Goal: Task Accomplishment & Management: Manage account settings

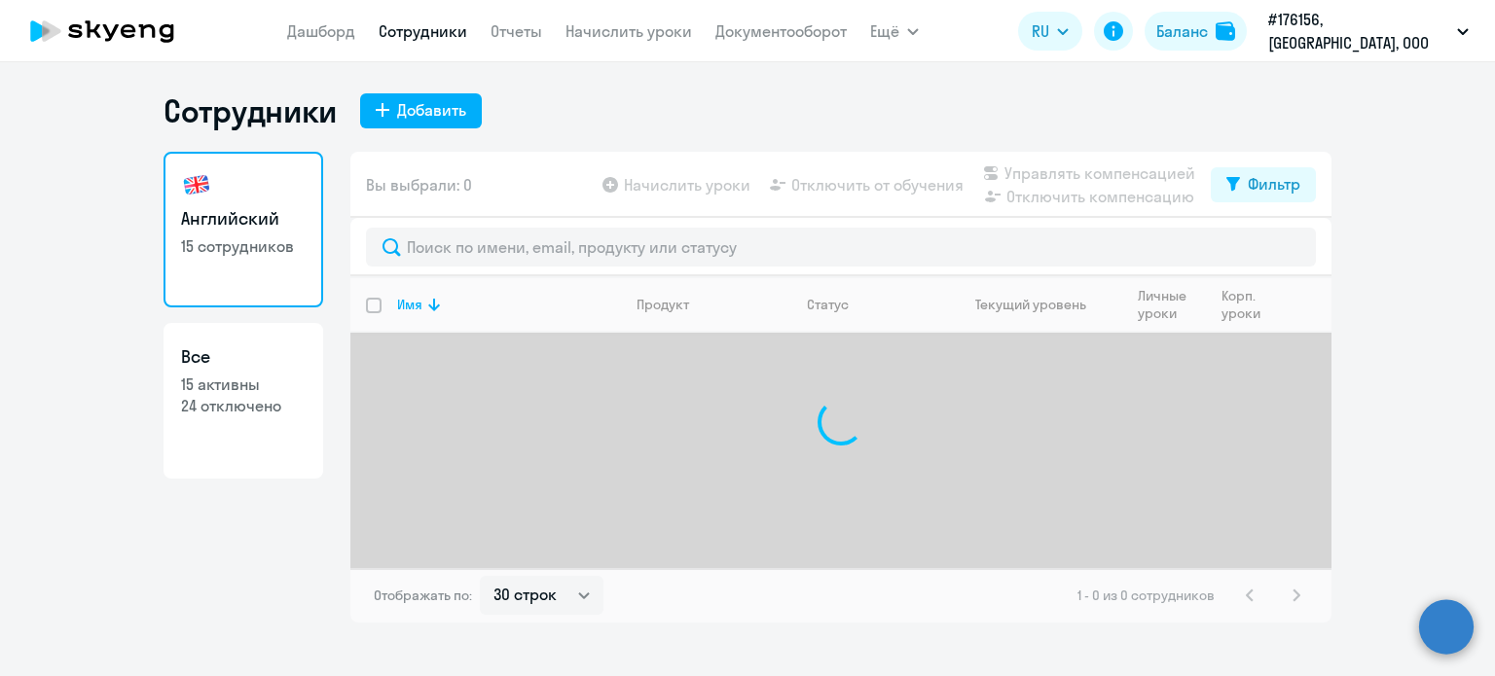
select select "30"
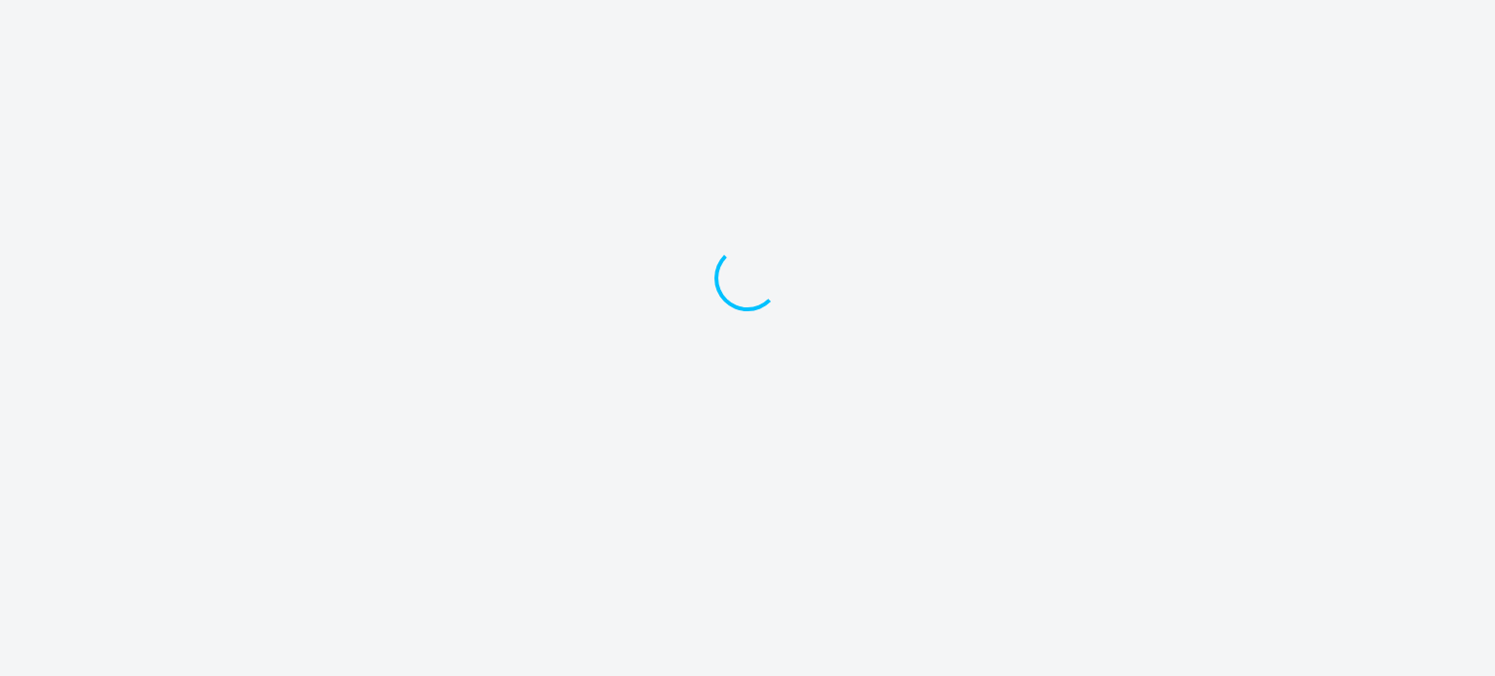
select select "30"
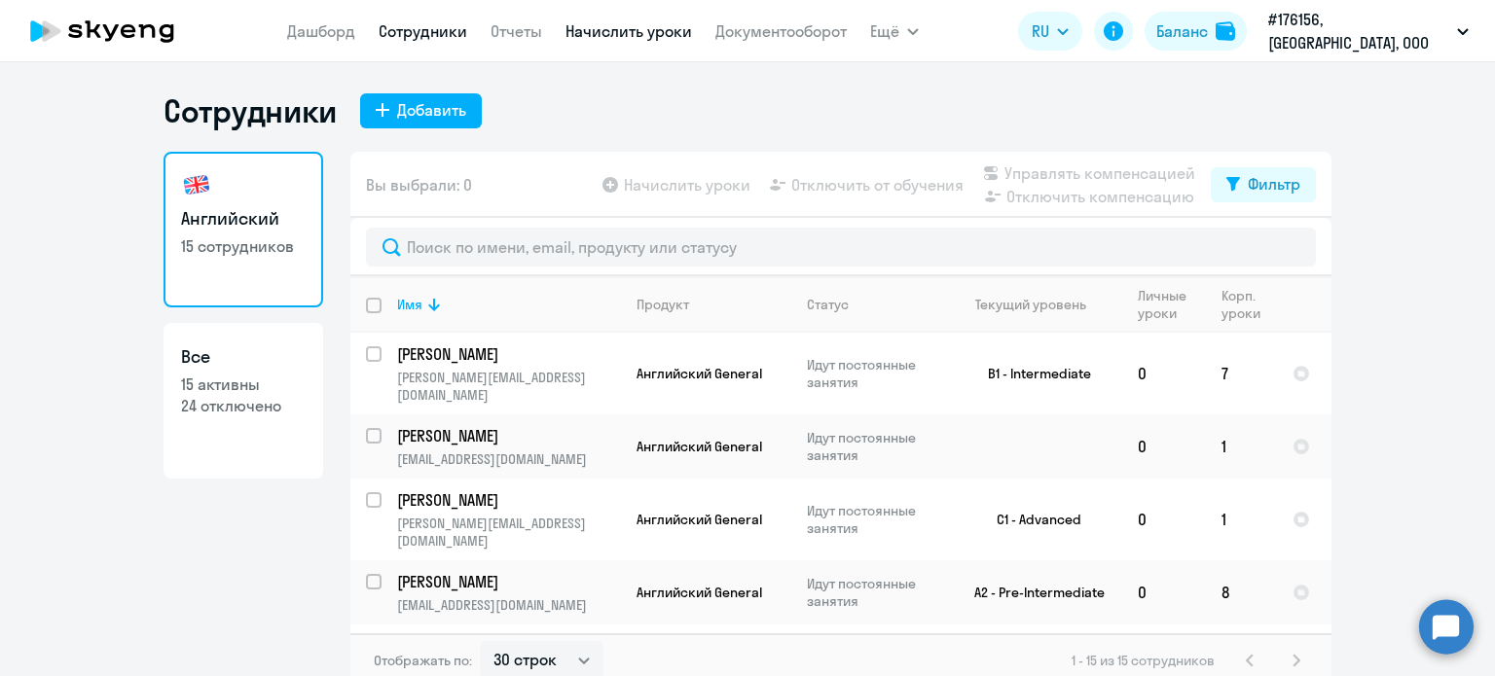
click at [626, 22] on link "Начислить уроки" at bounding box center [628, 30] width 127 height 19
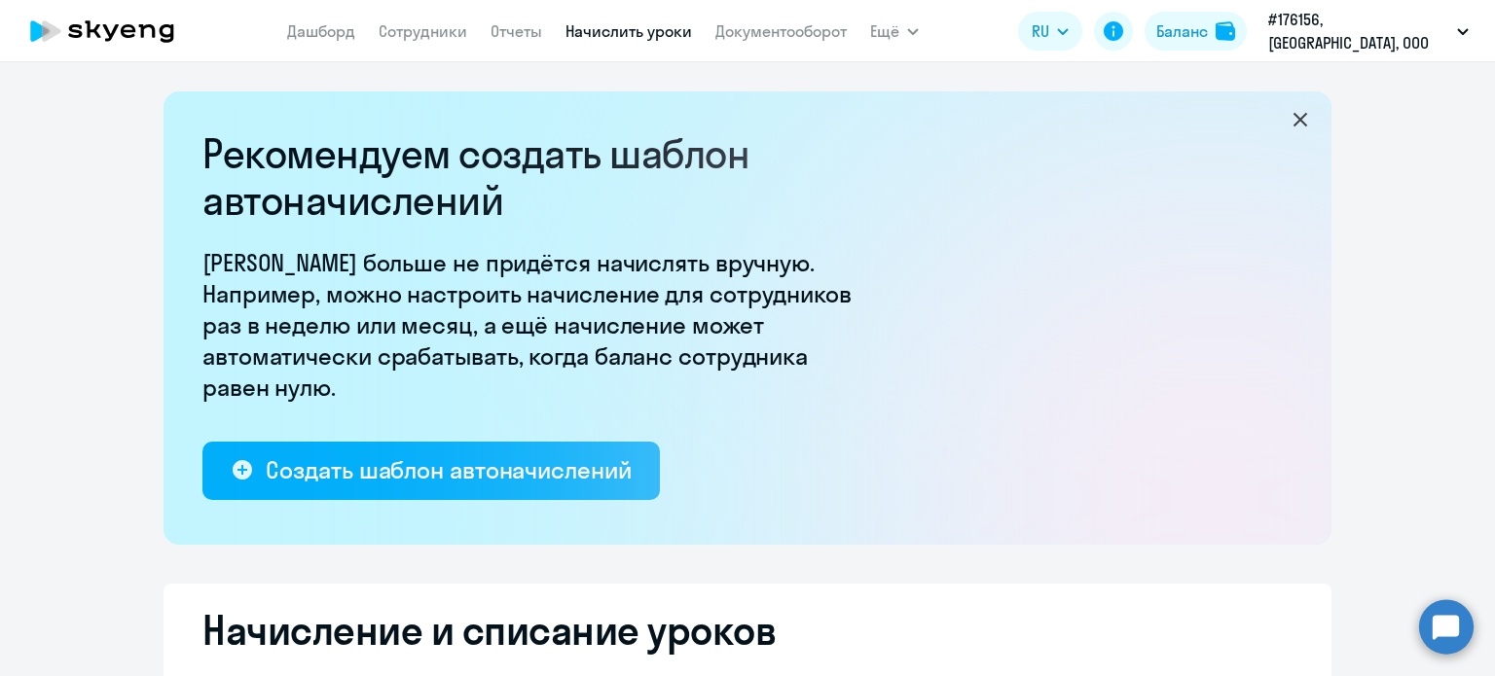
select select "10"
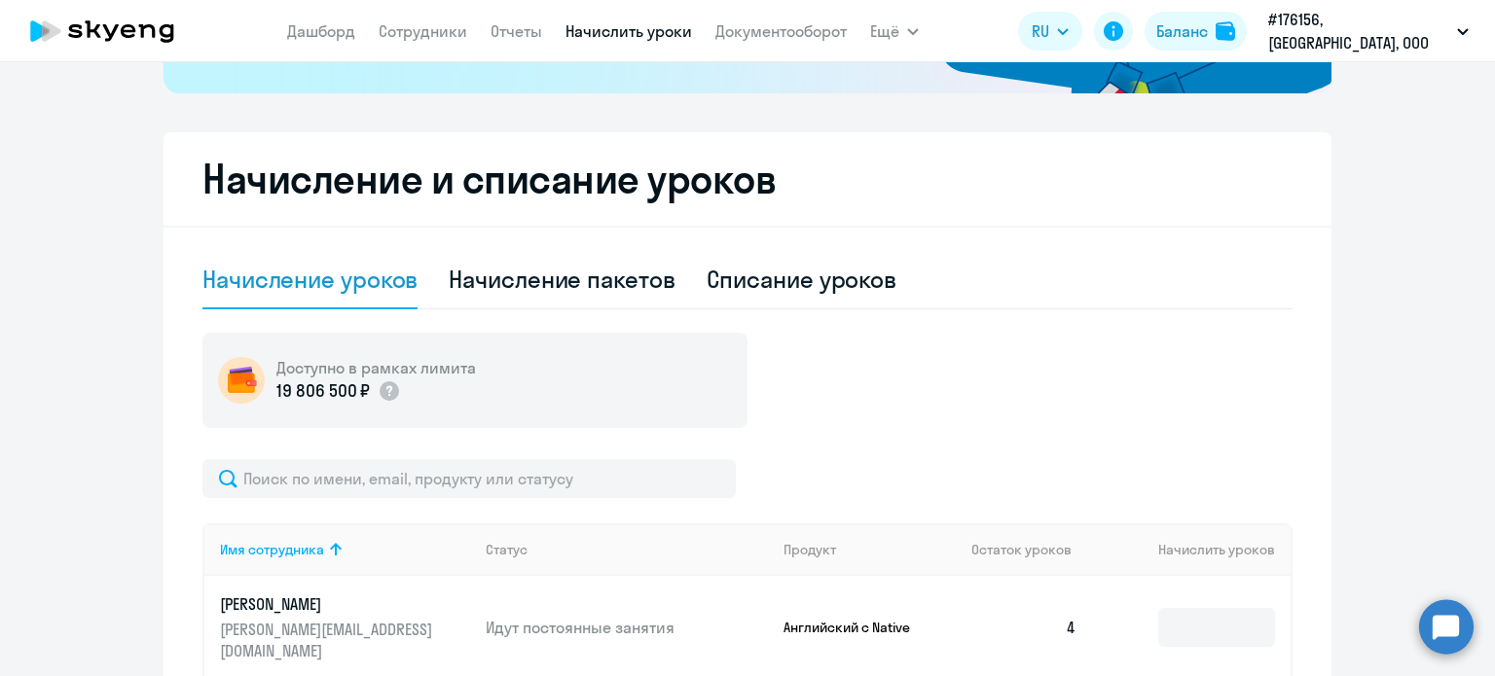
scroll to position [849, 0]
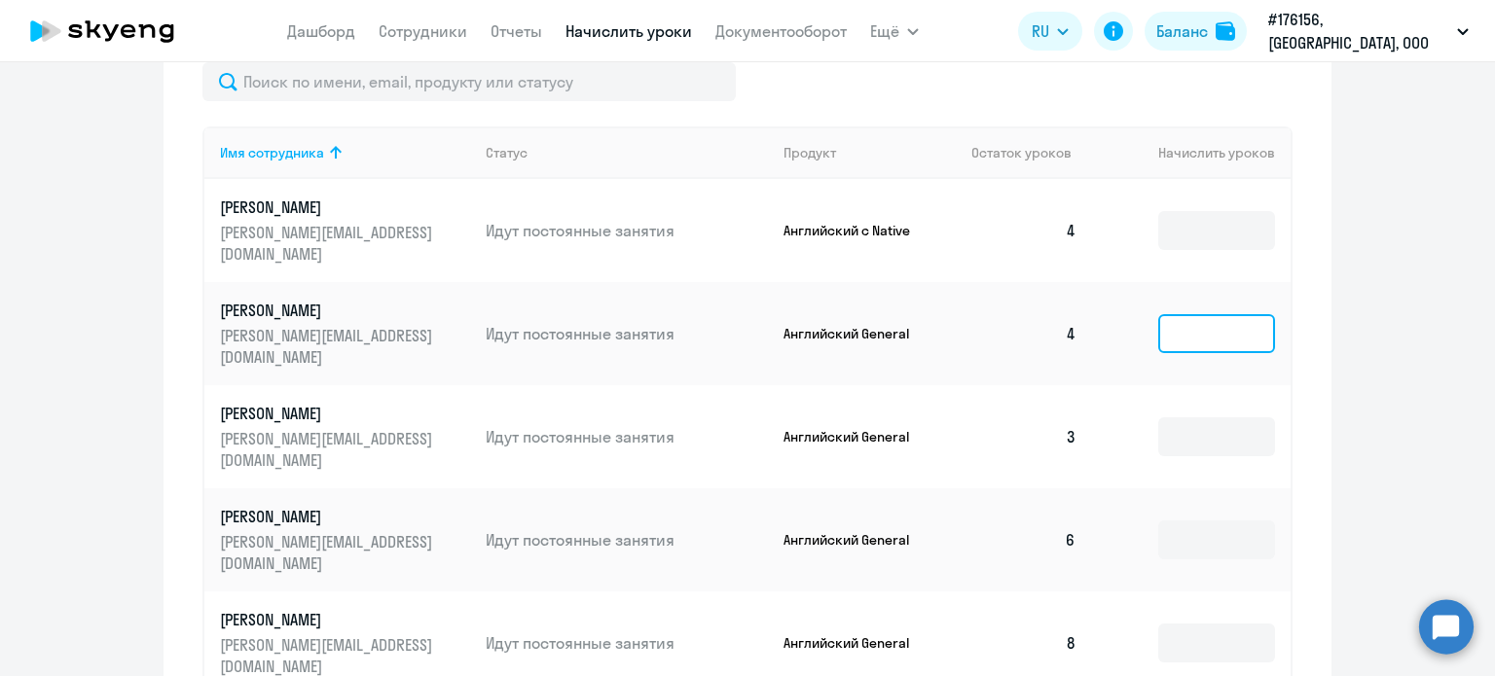
click at [1173, 320] on input at bounding box center [1216, 333] width 117 height 39
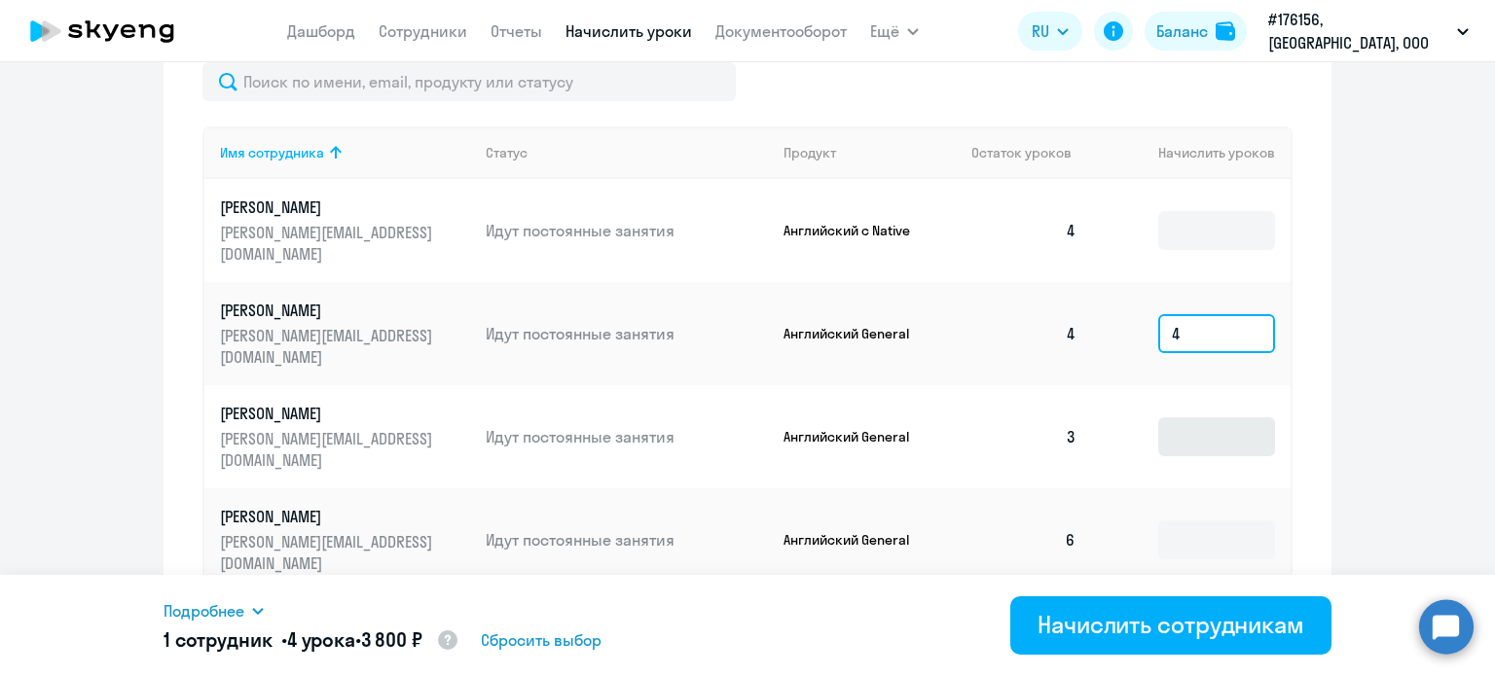
type input "4"
click at [1161, 417] on input at bounding box center [1216, 436] width 117 height 39
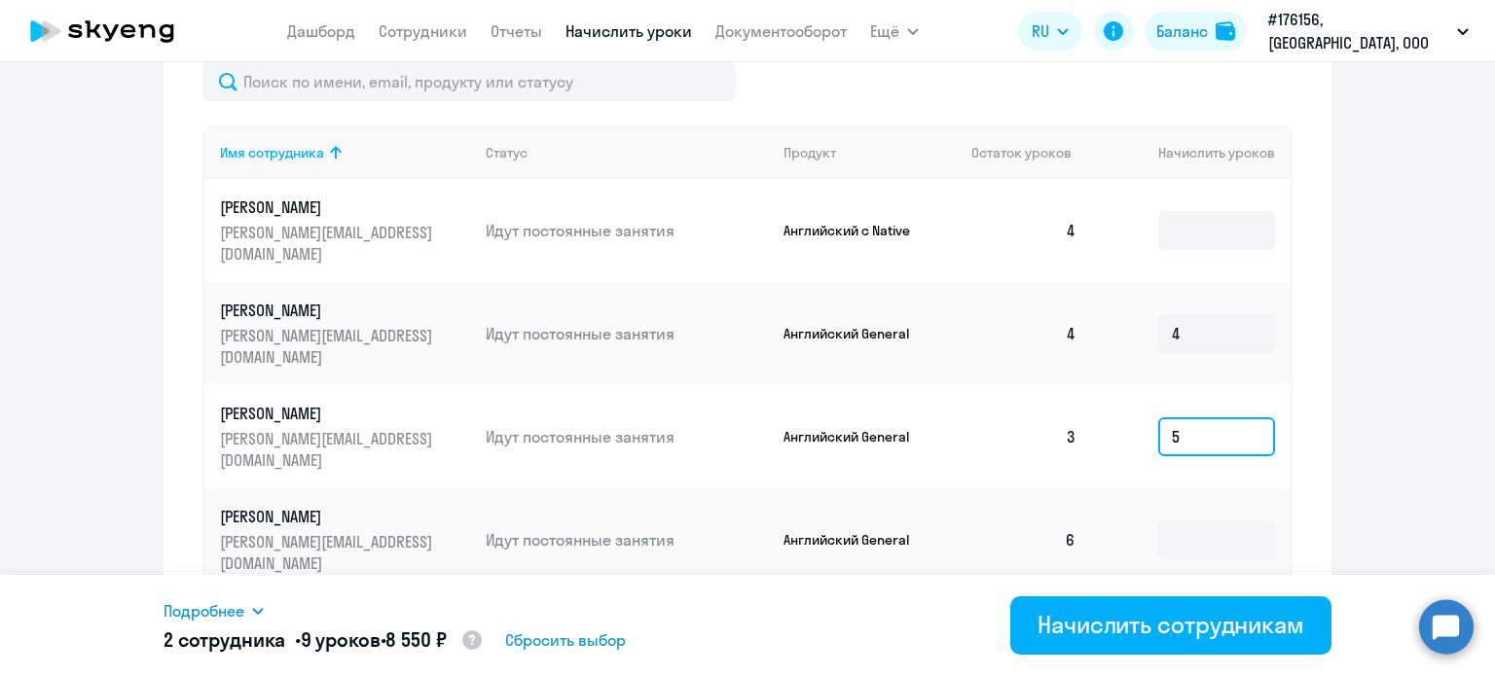
scroll to position [153, 0]
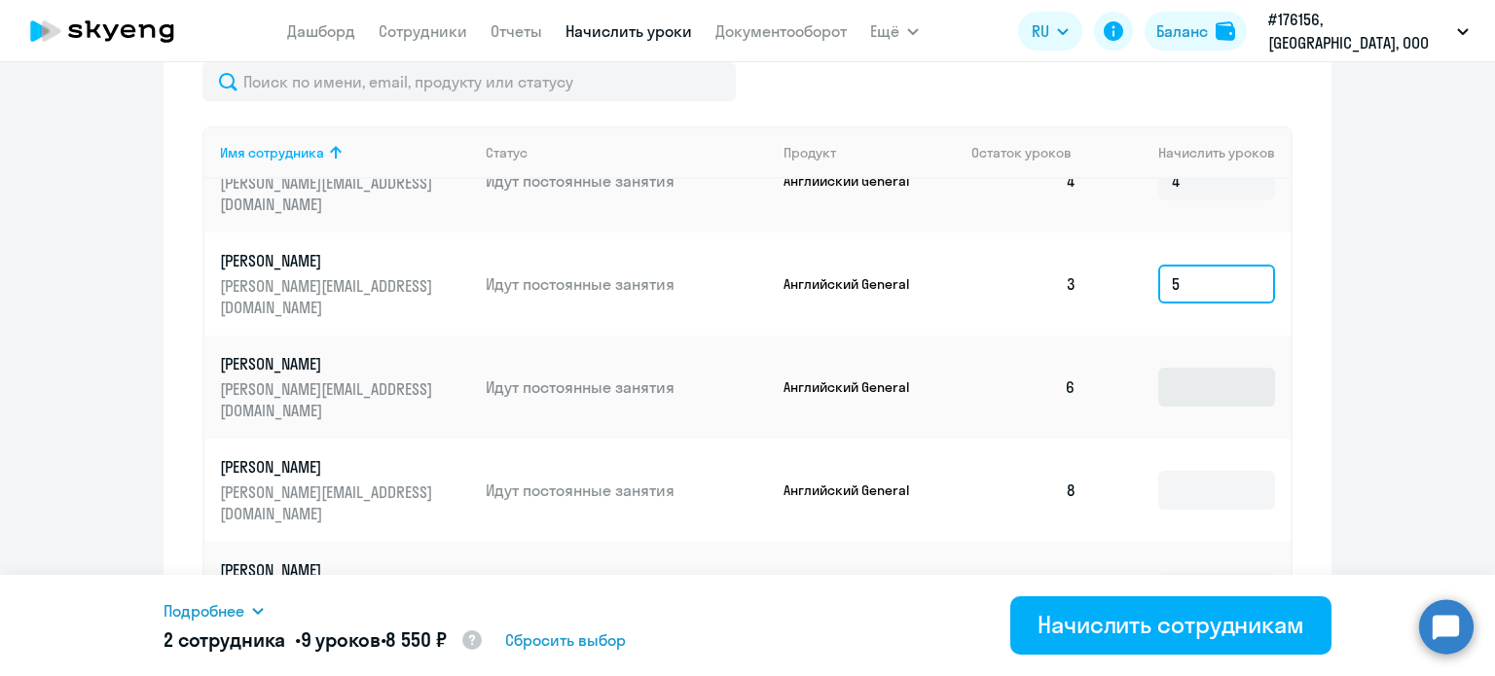
type input "5"
click at [1168, 381] on input at bounding box center [1216, 387] width 117 height 39
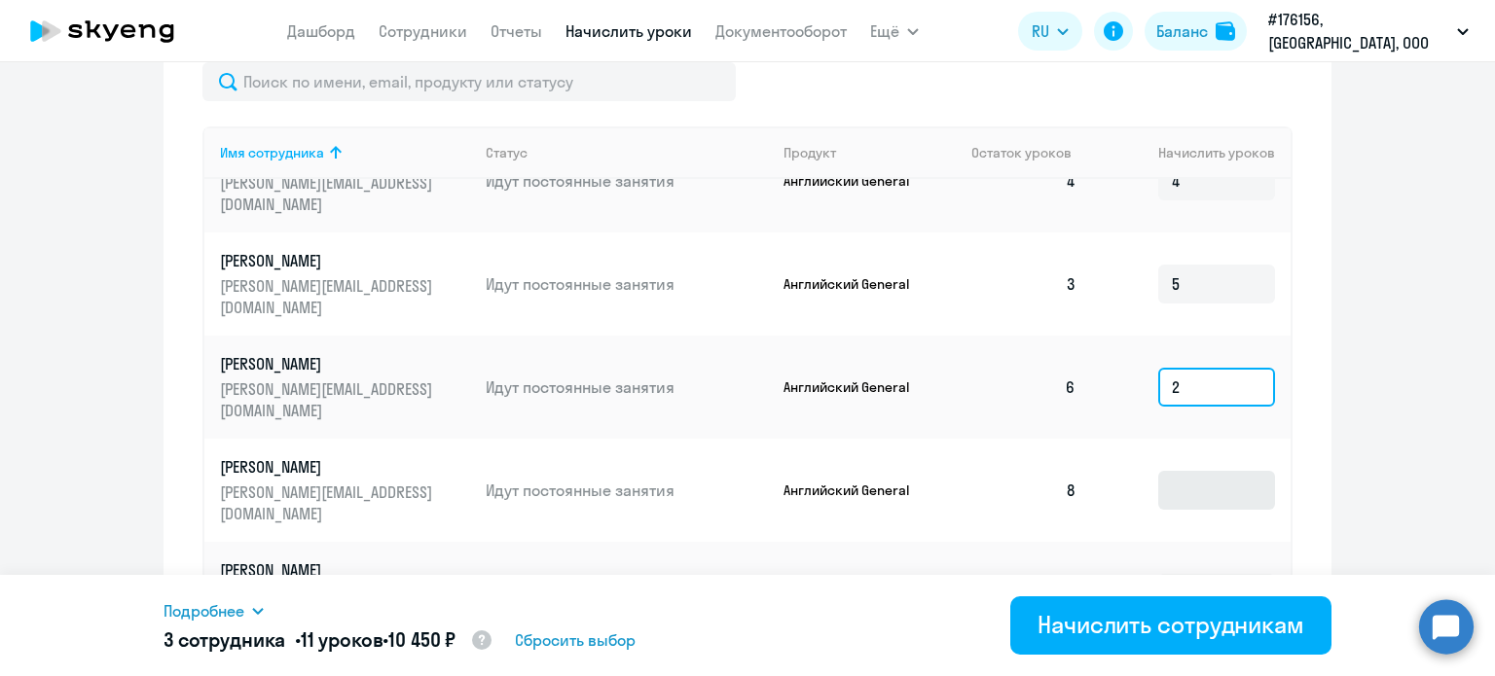
scroll to position [1104, 0]
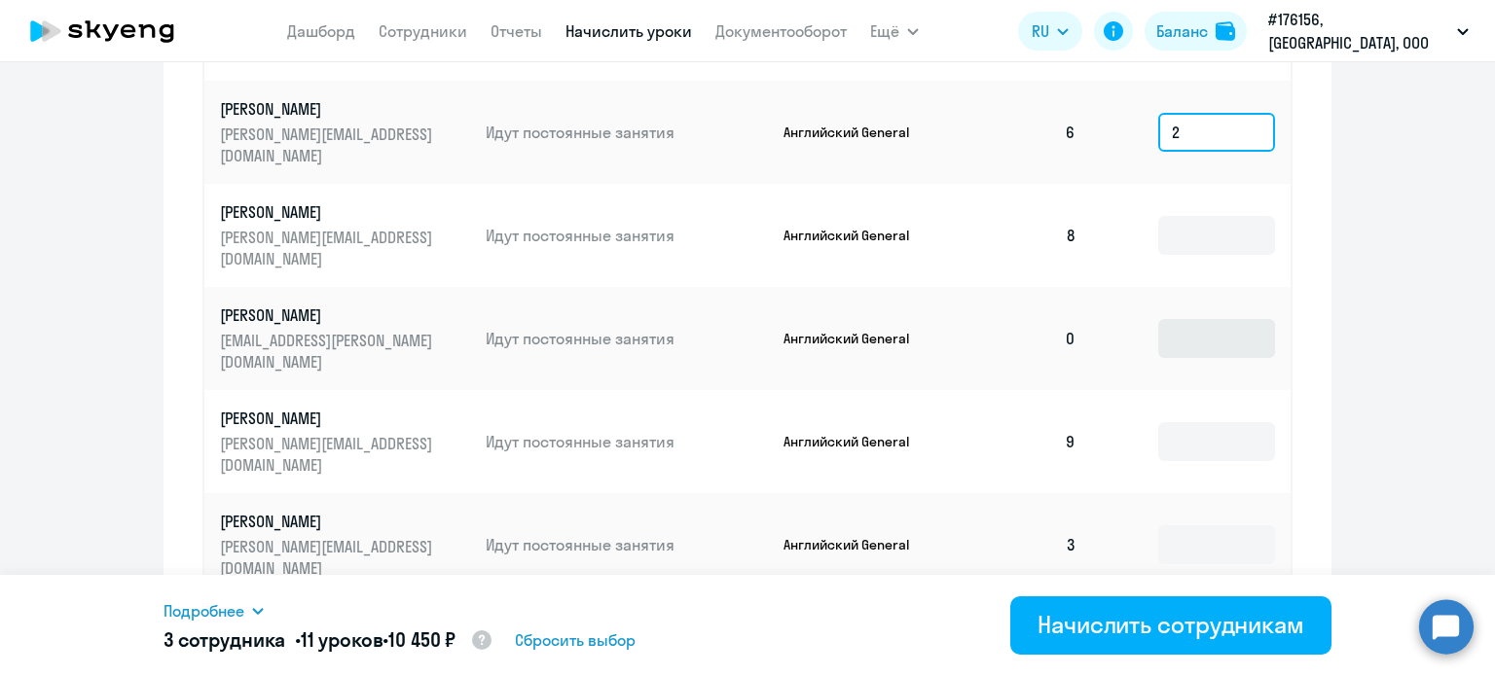
type input "2"
click at [1172, 319] on input at bounding box center [1216, 338] width 117 height 39
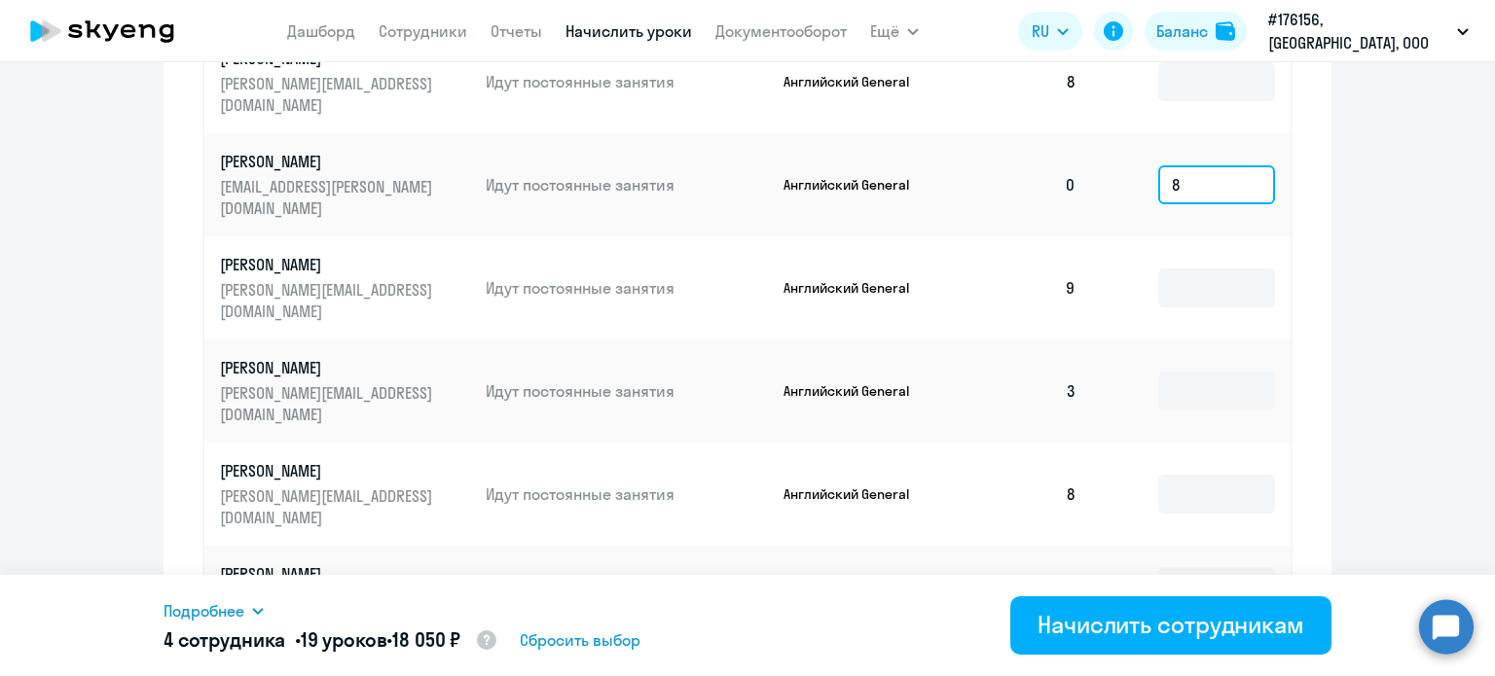
scroll to position [1259, 0]
type input "8"
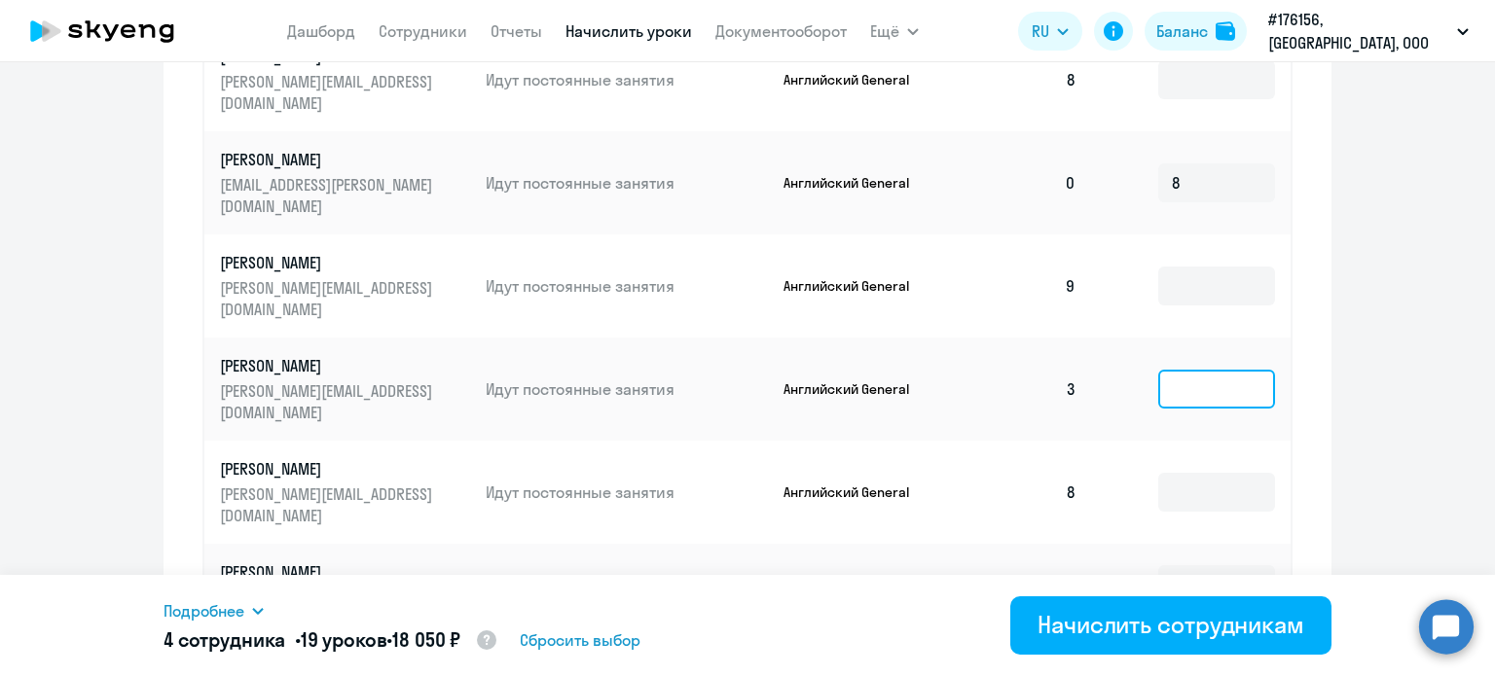
click at [1158, 370] on input at bounding box center [1216, 389] width 117 height 39
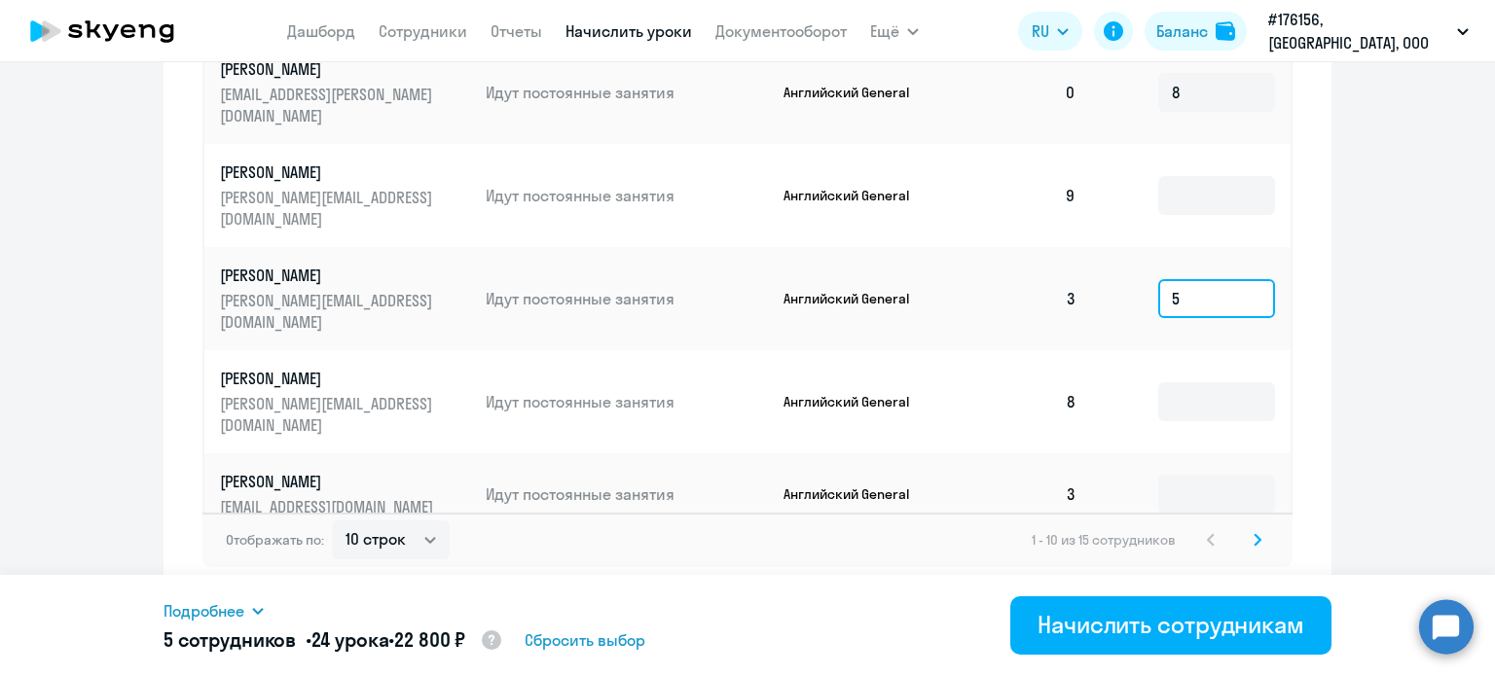
scroll to position [1348, 0]
type input "5"
click at [1168, 477] on input at bounding box center [1216, 496] width 117 height 39
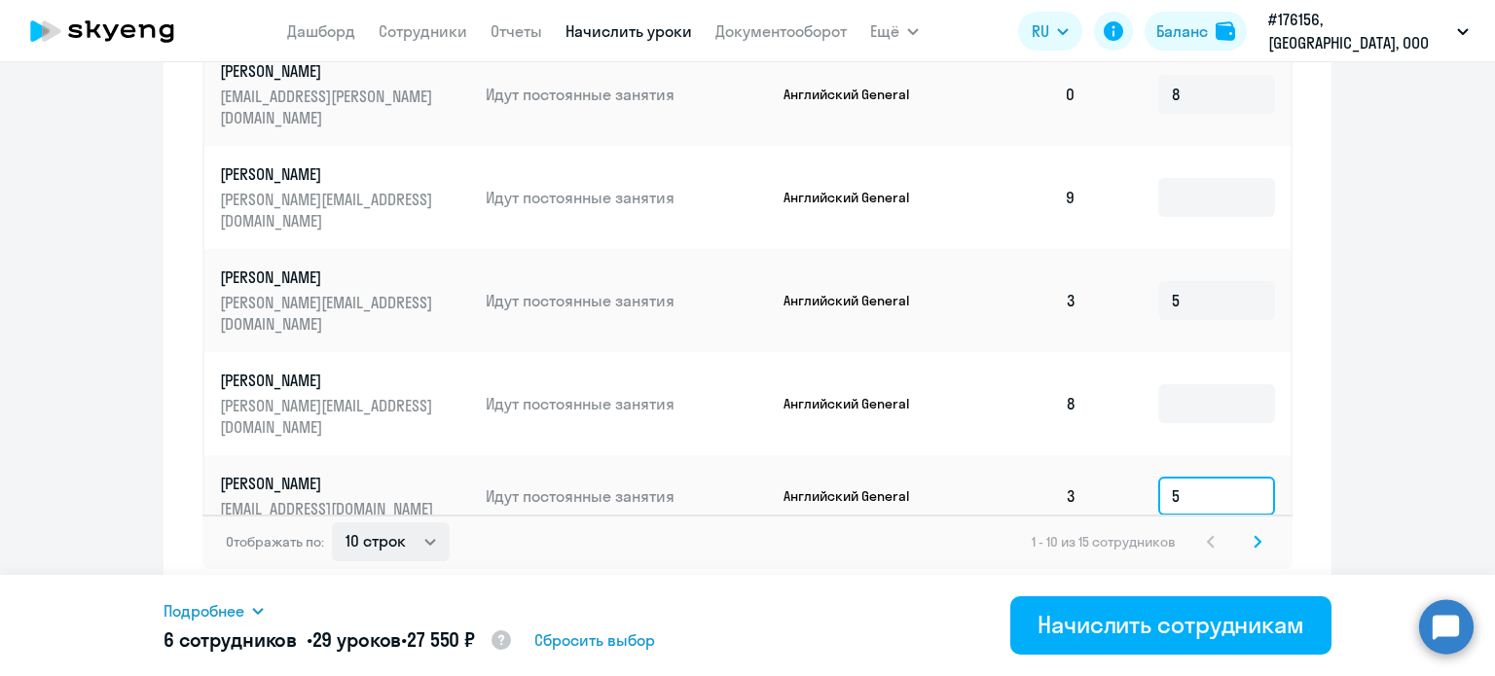
type input "5"
click at [420, 538] on select "10 строк 30 строк 50 строк" at bounding box center [391, 542] width 118 height 39
select select "50"
click at [332, 523] on select "10 строк 30 строк 50 строк" at bounding box center [391, 542] width 118 height 39
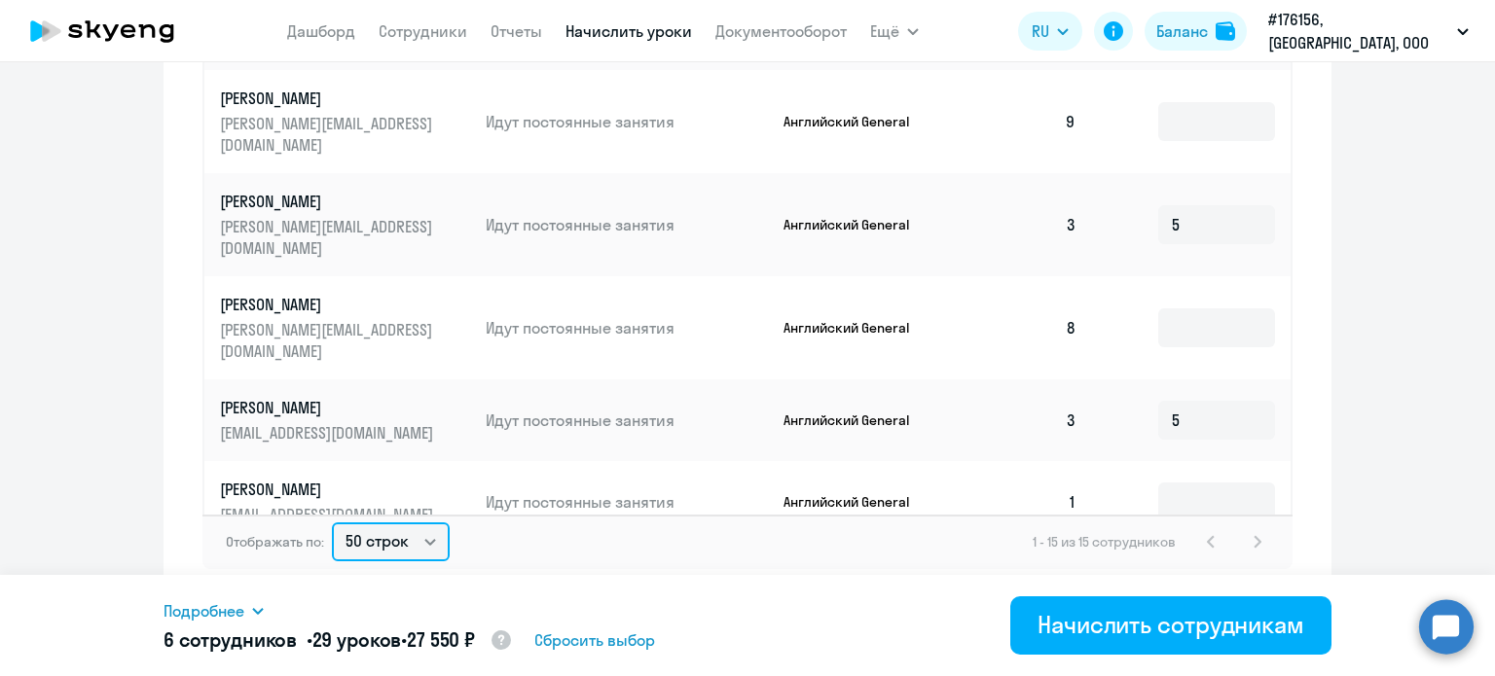
scroll to position [230, 0]
click at [1158, 308] on input at bounding box center [1216, 327] width 117 height 39
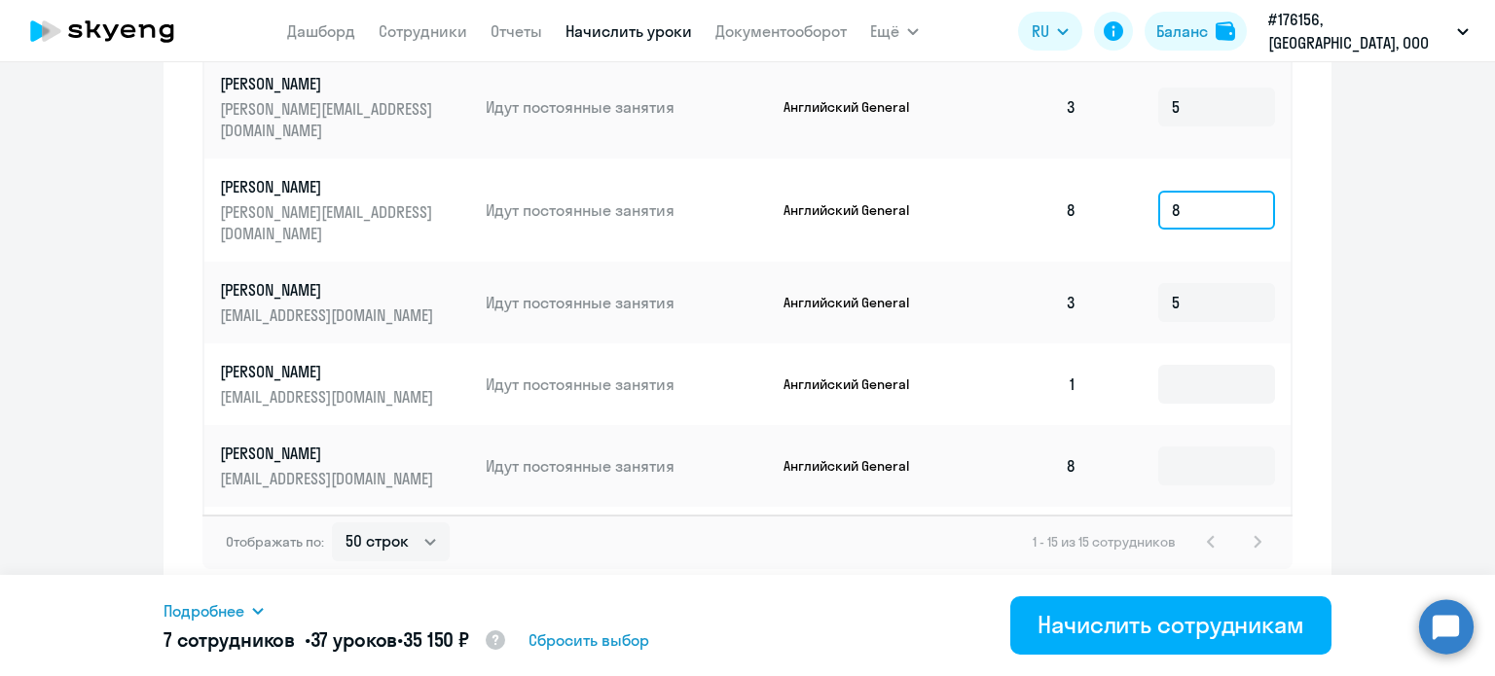
scroll to position [378, 0]
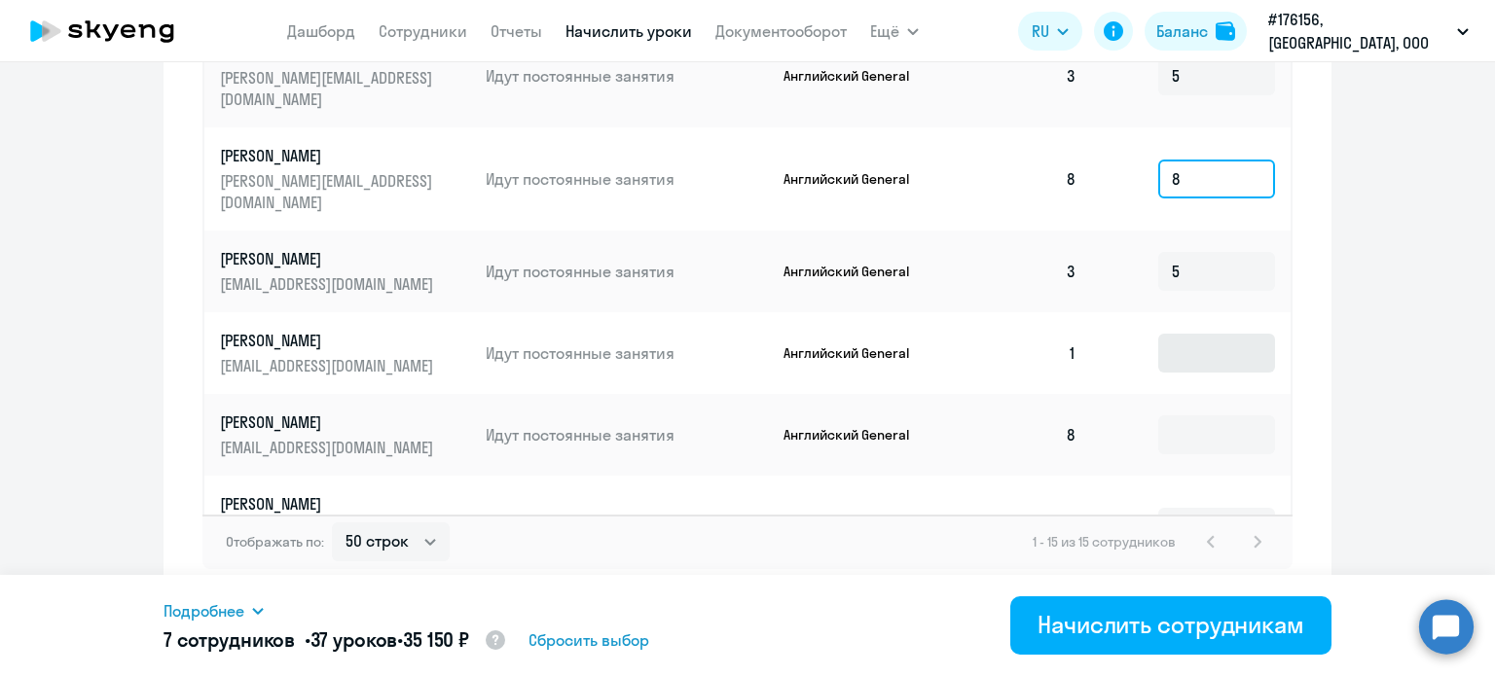
type input "8"
click at [1176, 334] on input at bounding box center [1216, 353] width 117 height 39
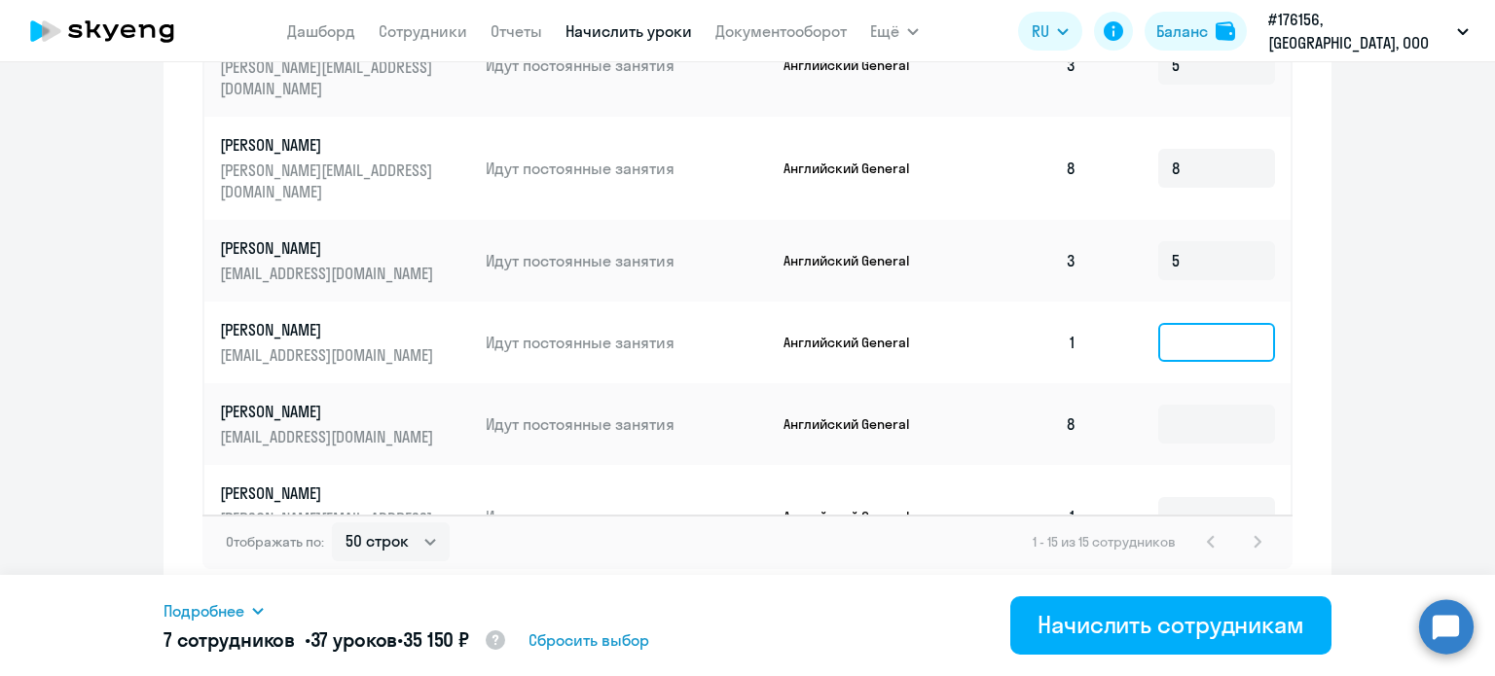
scroll to position [397, 0]
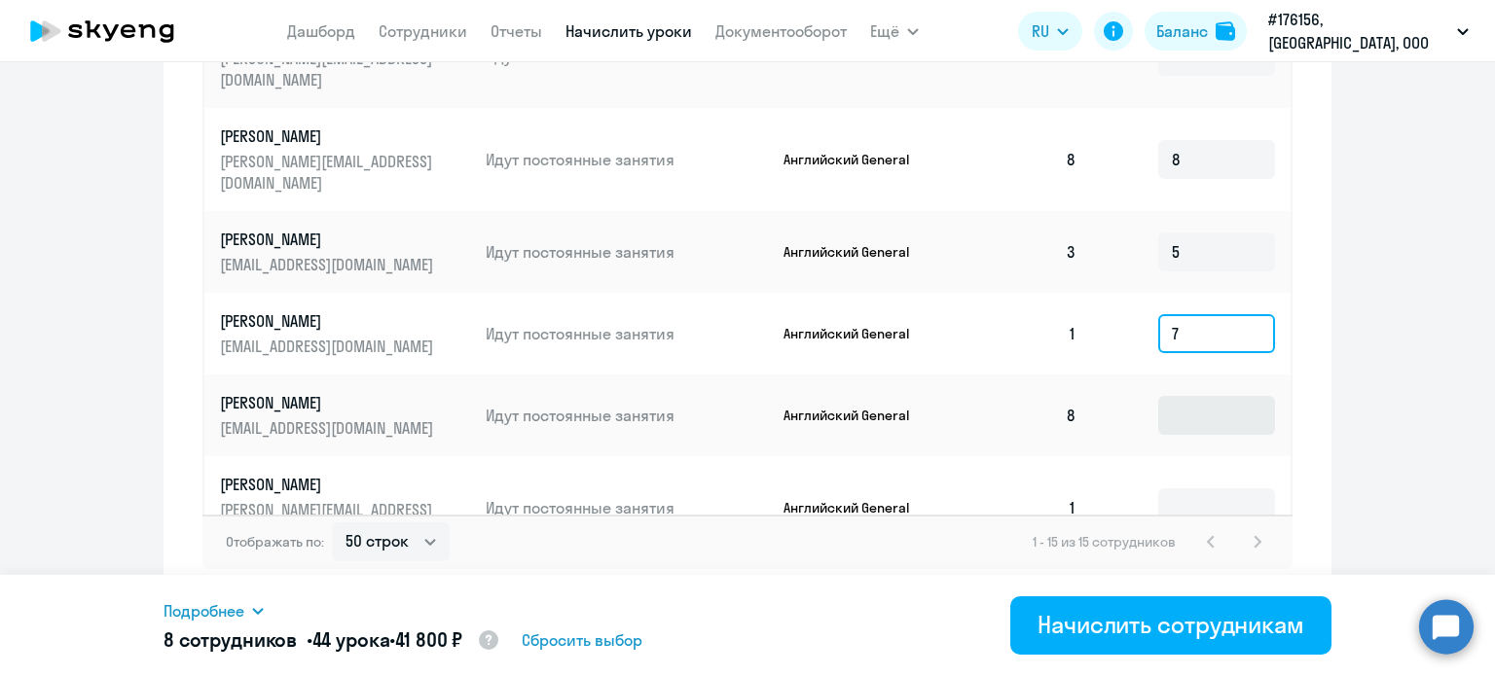
type input "7"
click at [1158, 408] on input at bounding box center [1216, 415] width 117 height 39
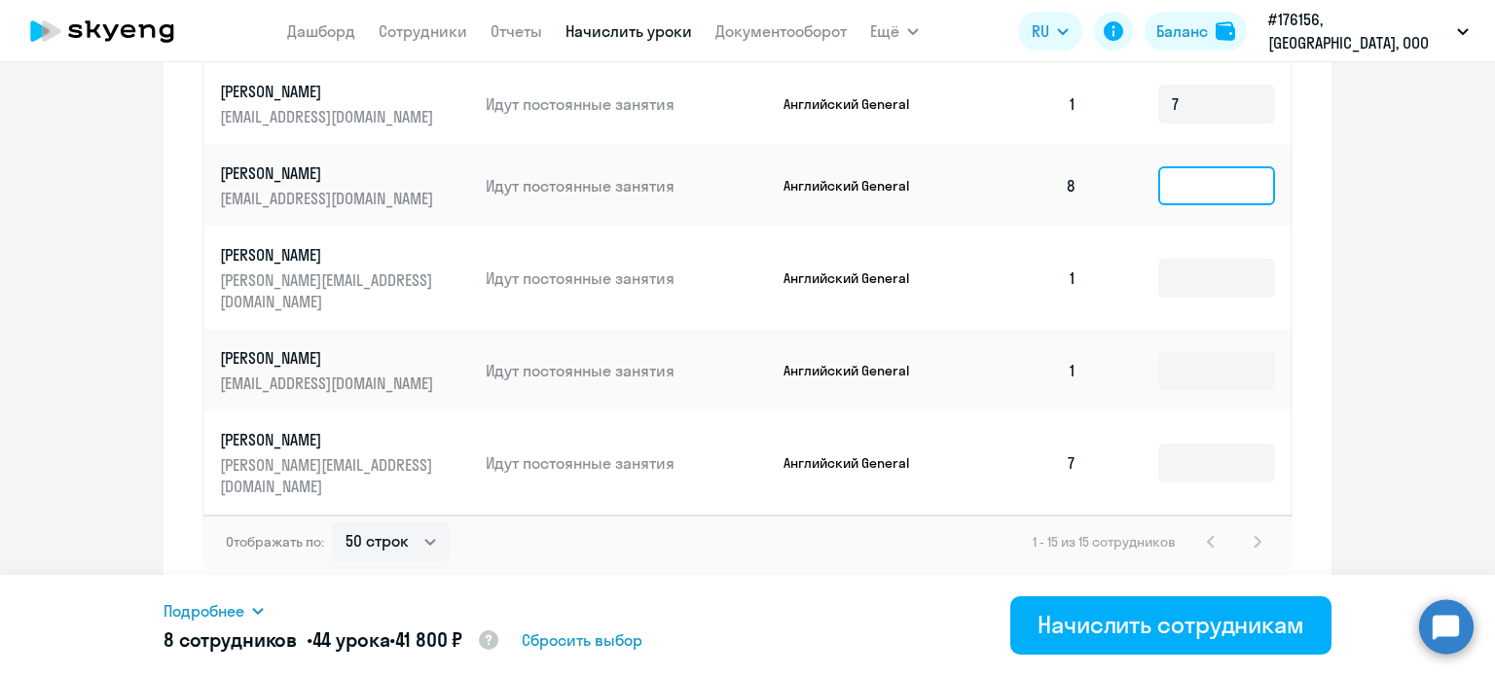
scroll to position [625, 0]
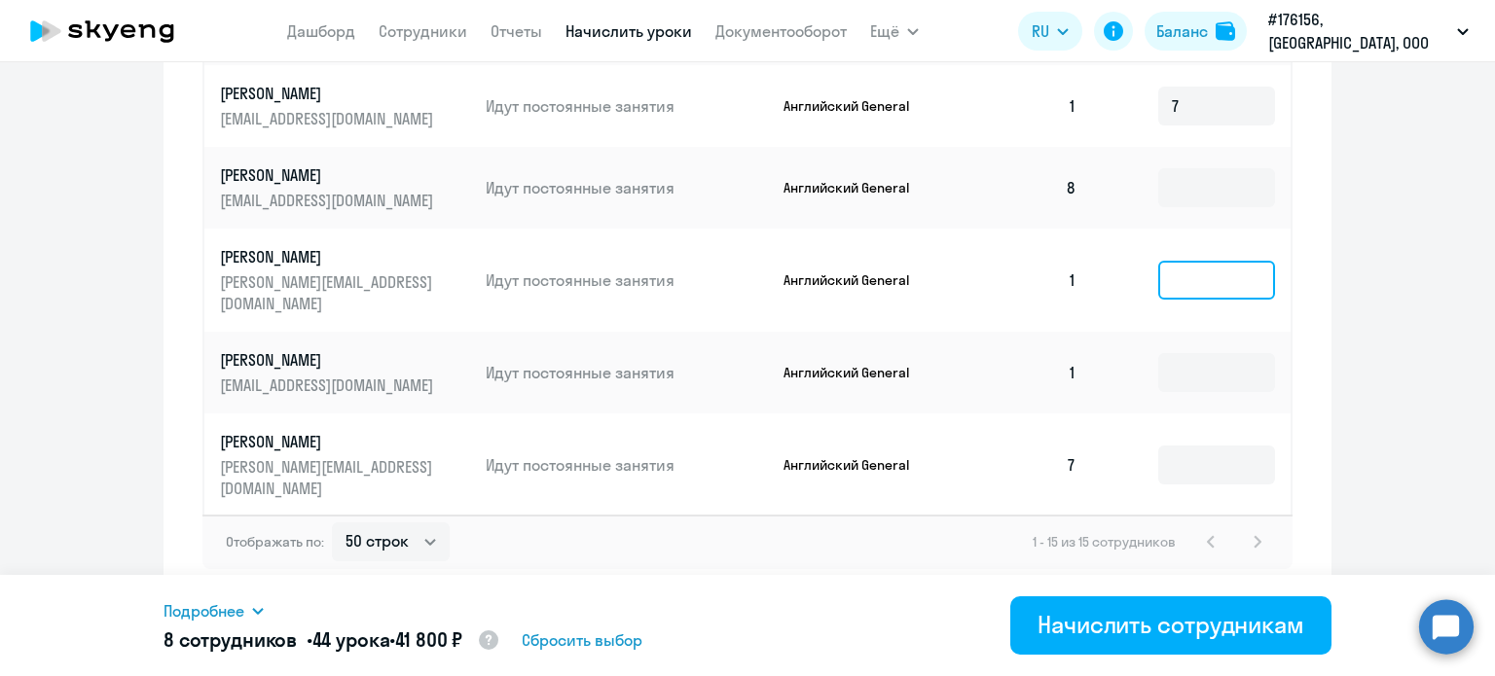
click at [1158, 264] on input at bounding box center [1216, 280] width 117 height 39
type input "7"
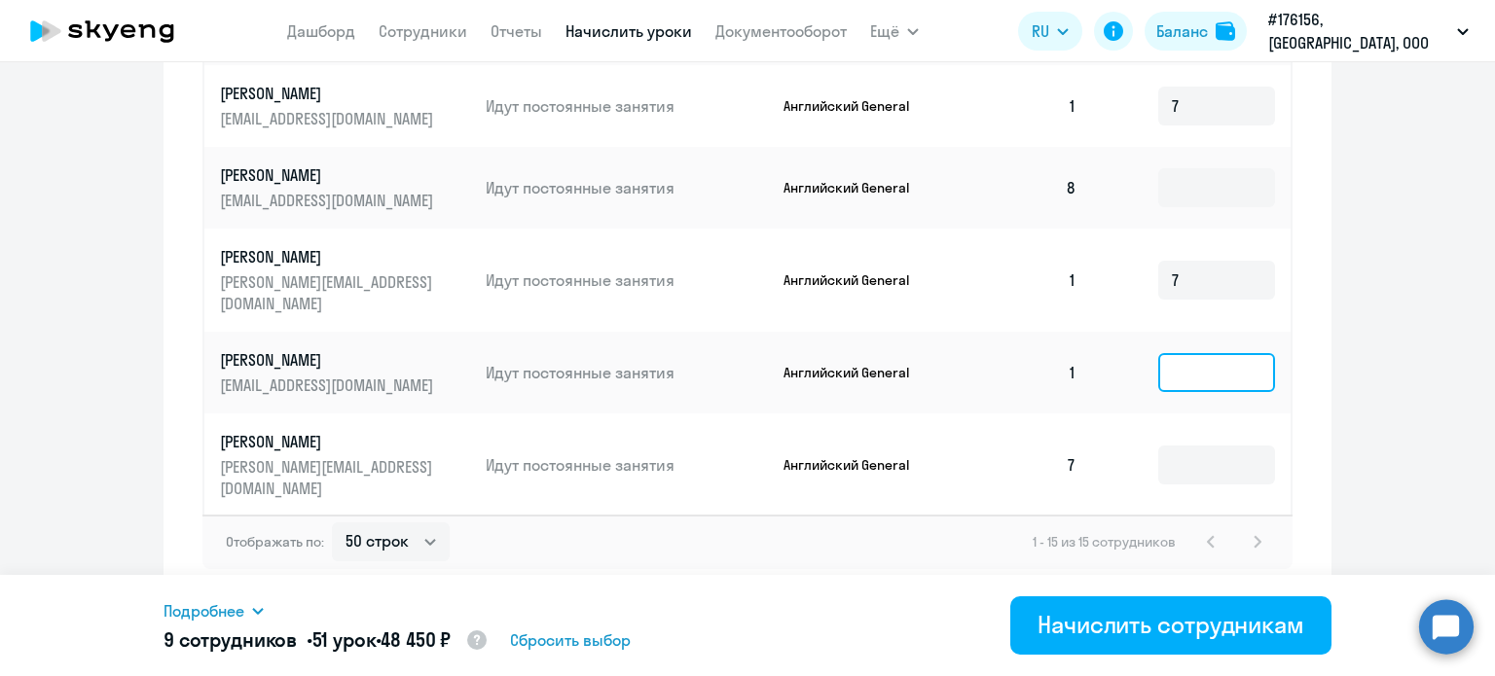
click at [1158, 355] on input at bounding box center [1216, 372] width 117 height 39
type input "7"
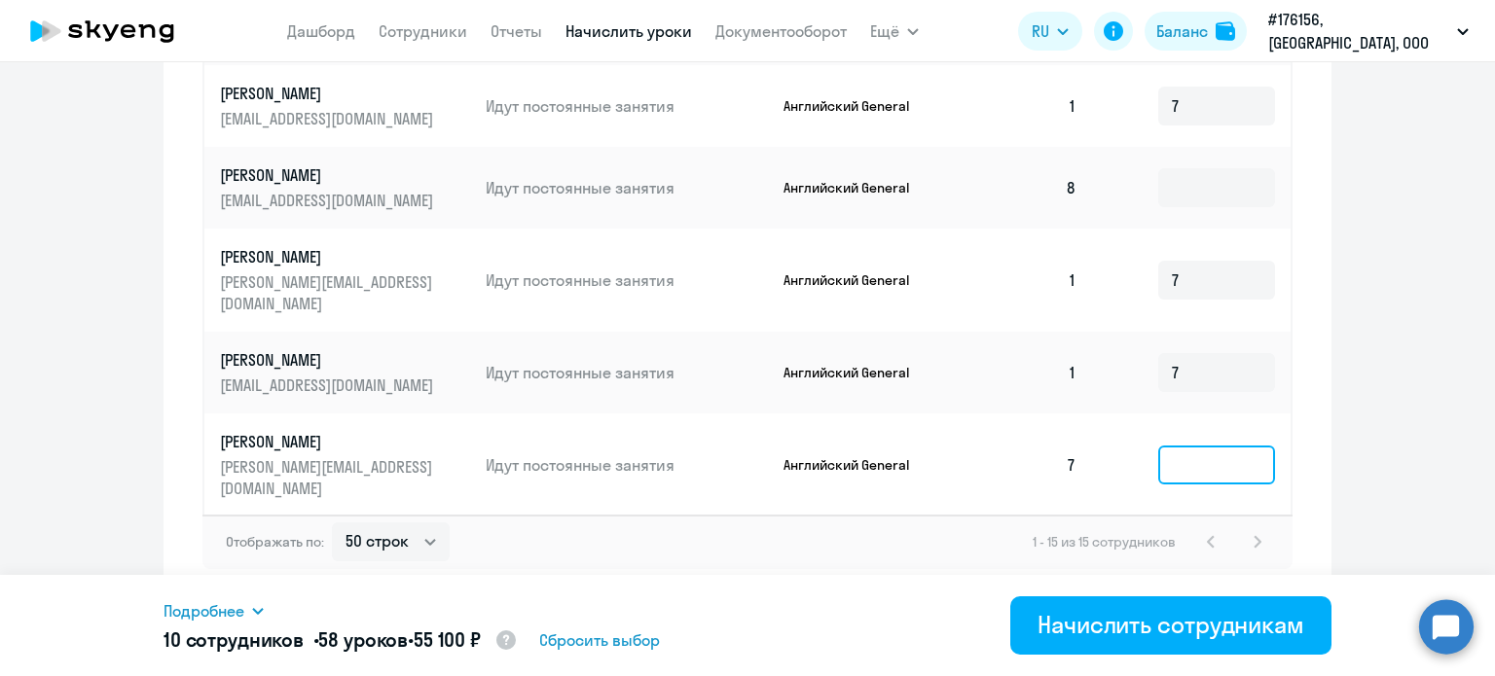
click at [1158, 459] on input at bounding box center [1216, 465] width 117 height 39
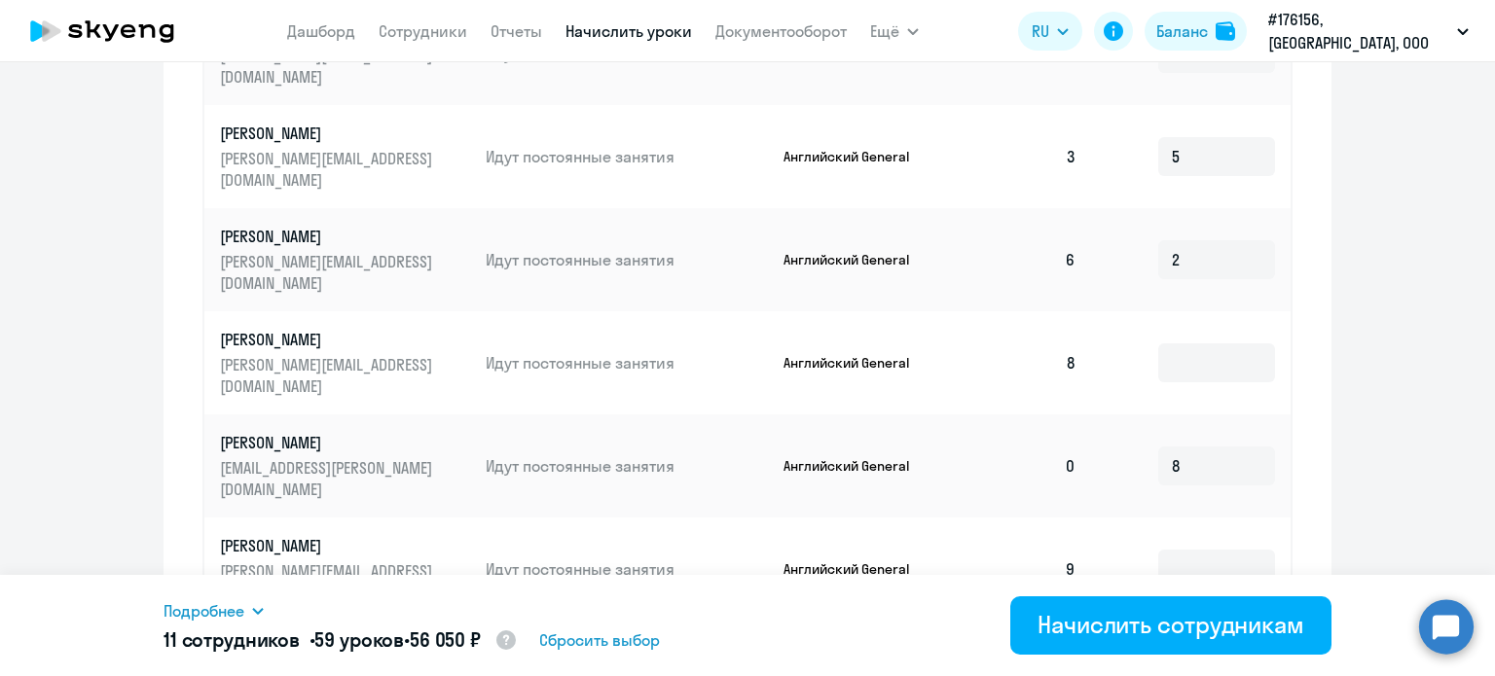
scroll to position [894, 0]
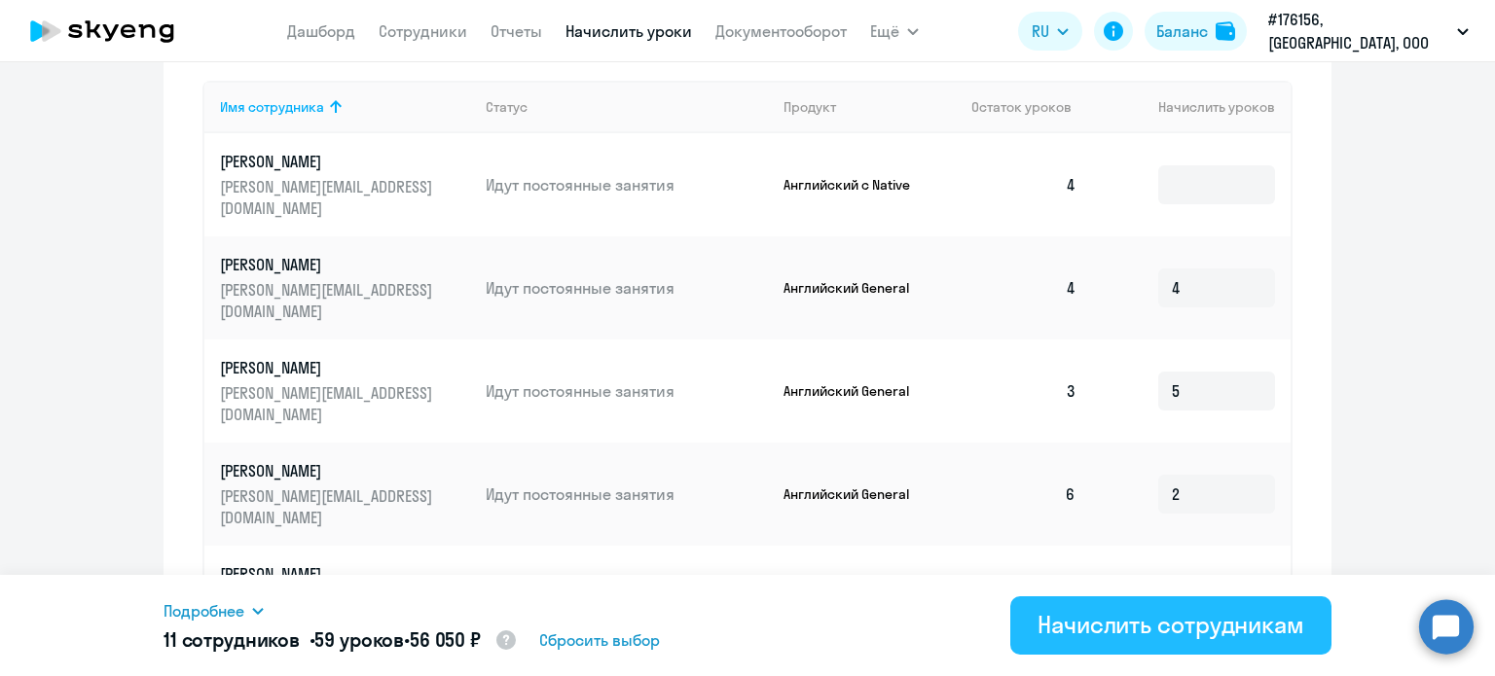
type input "1"
click at [1199, 617] on div "Начислить сотрудникам" at bounding box center [1170, 624] width 267 height 31
